Goal: Obtain resource: Obtain resource

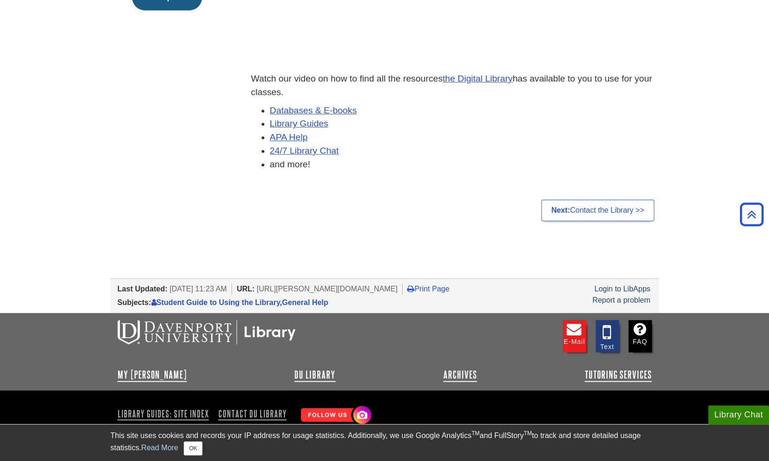
scroll to position [315, 0]
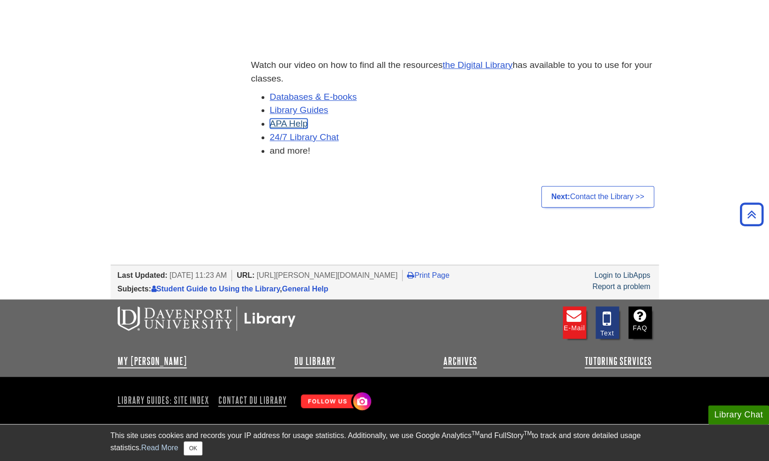
click at [292, 126] on link "APA Help" at bounding box center [289, 124] width 38 height 10
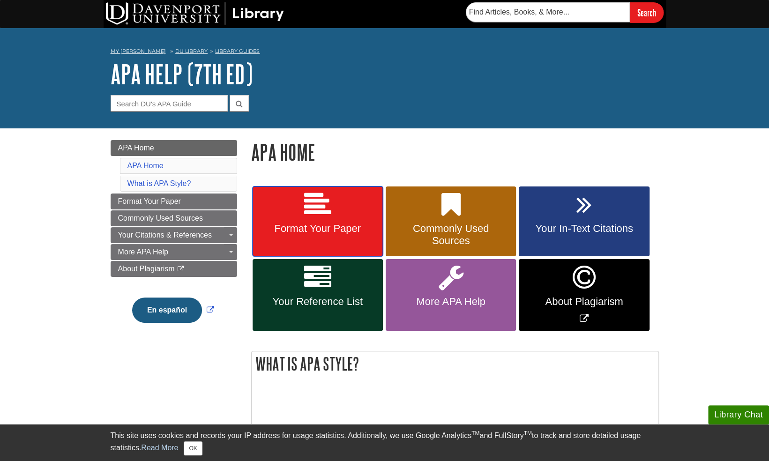
click at [306, 221] on link "Format Your Paper" at bounding box center [318, 222] width 130 height 70
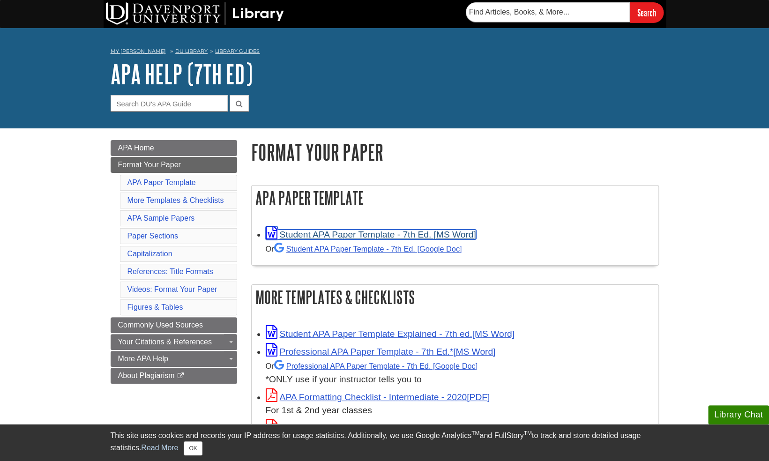
click at [315, 237] on link "Student APA Paper Template - 7th Ed. [MS Word]" at bounding box center [371, 235] width 211 height 10
click at [325, 248] on link "Student APA Paper Template - 7th Ed. [Google Doc]" at bounding box center [368, 249] width 188 height 8
